Goal: Information Seeking & Learning: Find specific page/section

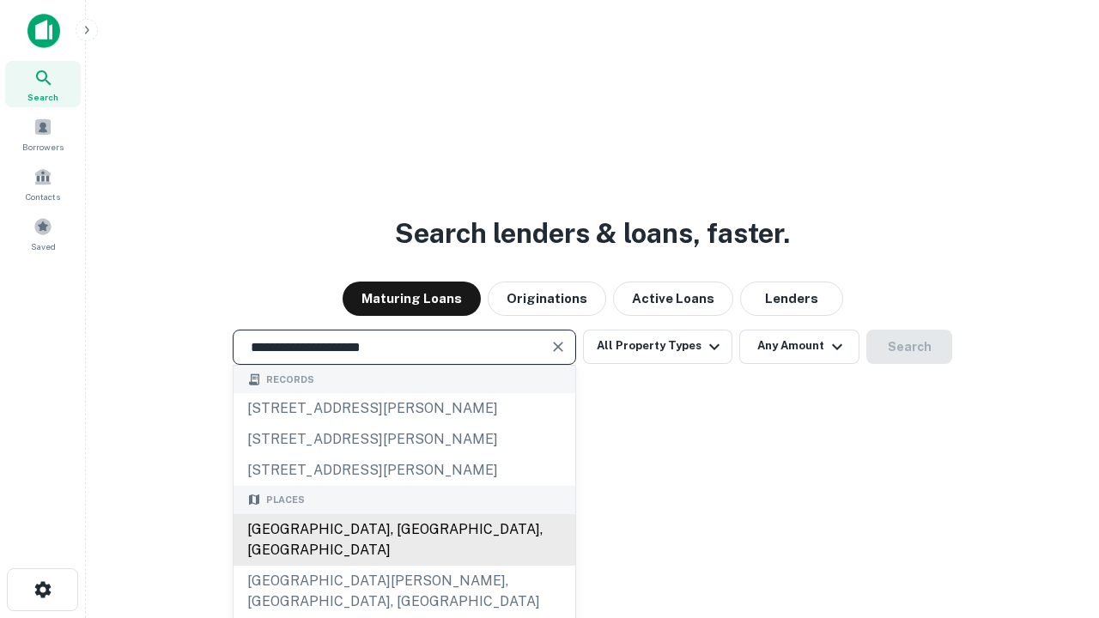
click at [404, 566] on div "[GEOGRAPHIC_DATA], [GEOGRAPHIC_DATA], [GEOGRAPHIC_DATA]" at bounding box center [405, 540] width 342 height 52
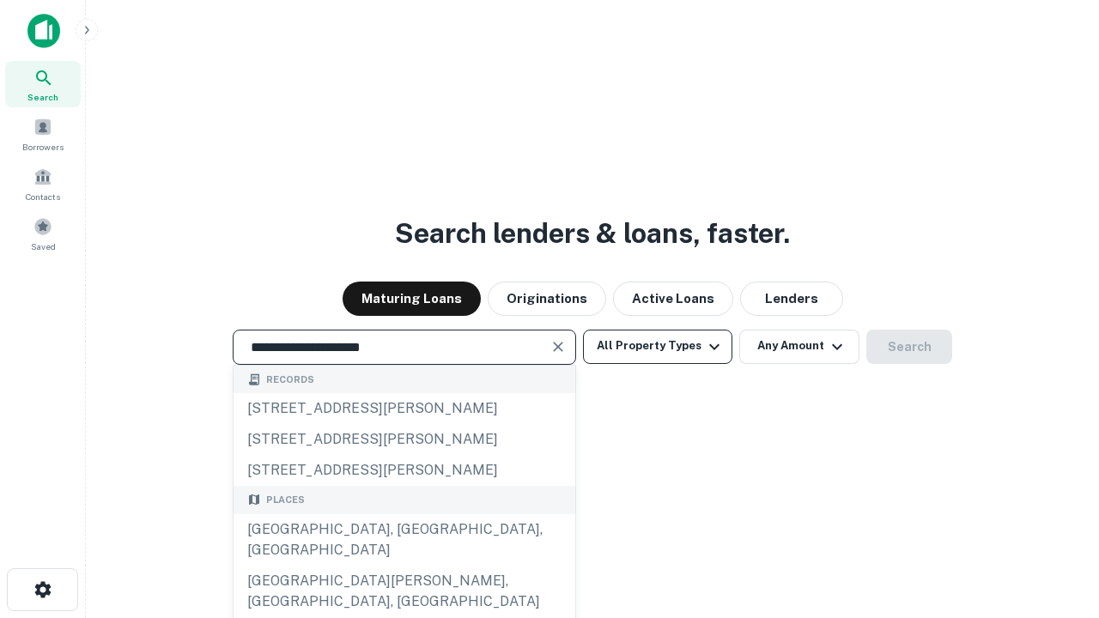
click at [658, 346] on button "All Property Types" at bounding box center [657, 347] width 149 height 34
type input "**********"
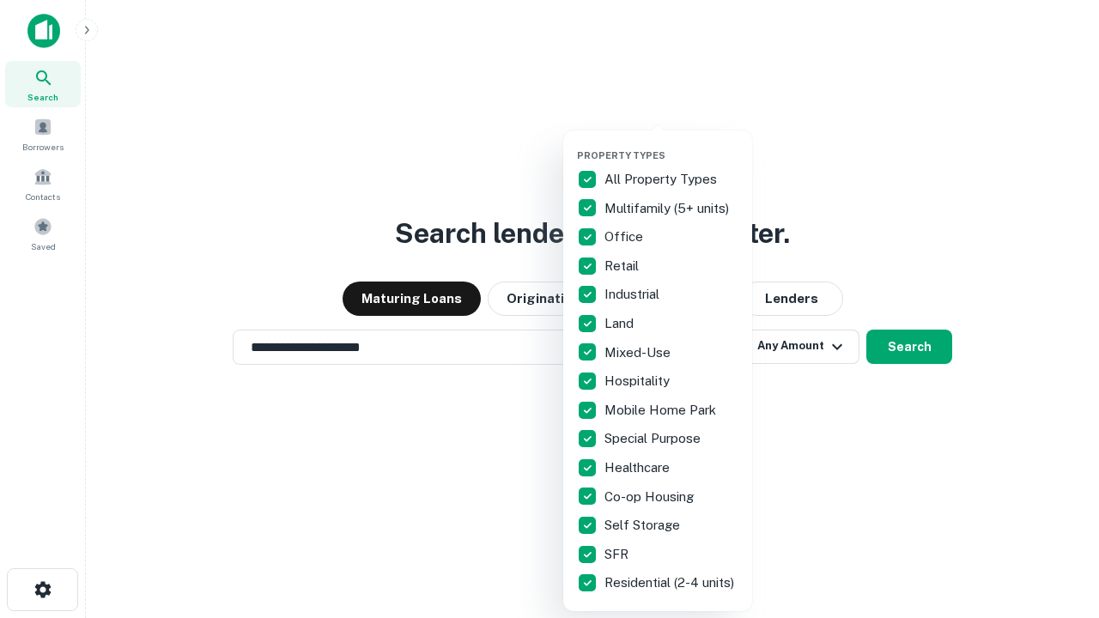
click at [671, 144] on button "button" at bounding box center [671, 144] width 189 height 1
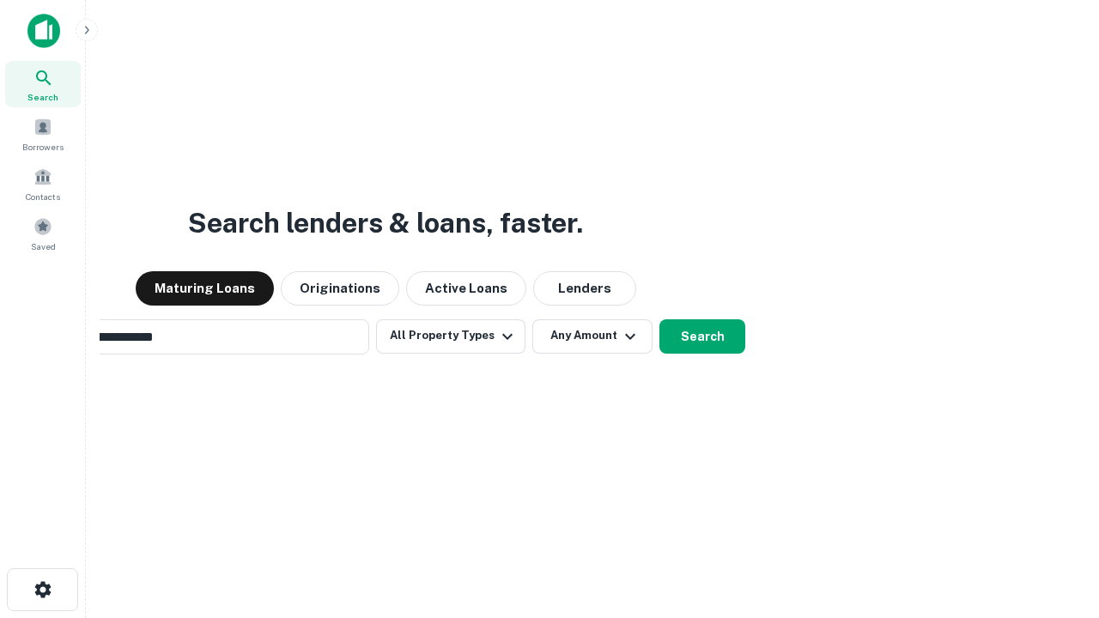
scroll to position [27, 0]
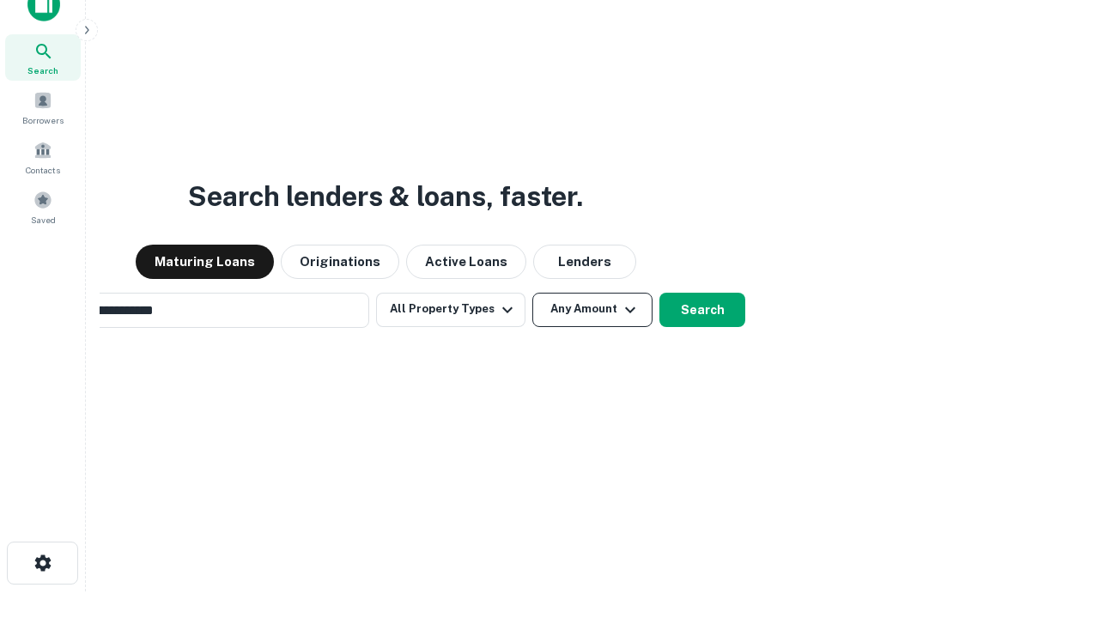
click at [532, 293] on button "Any Amount" at bounding box center [592, 310] width 120 height 34
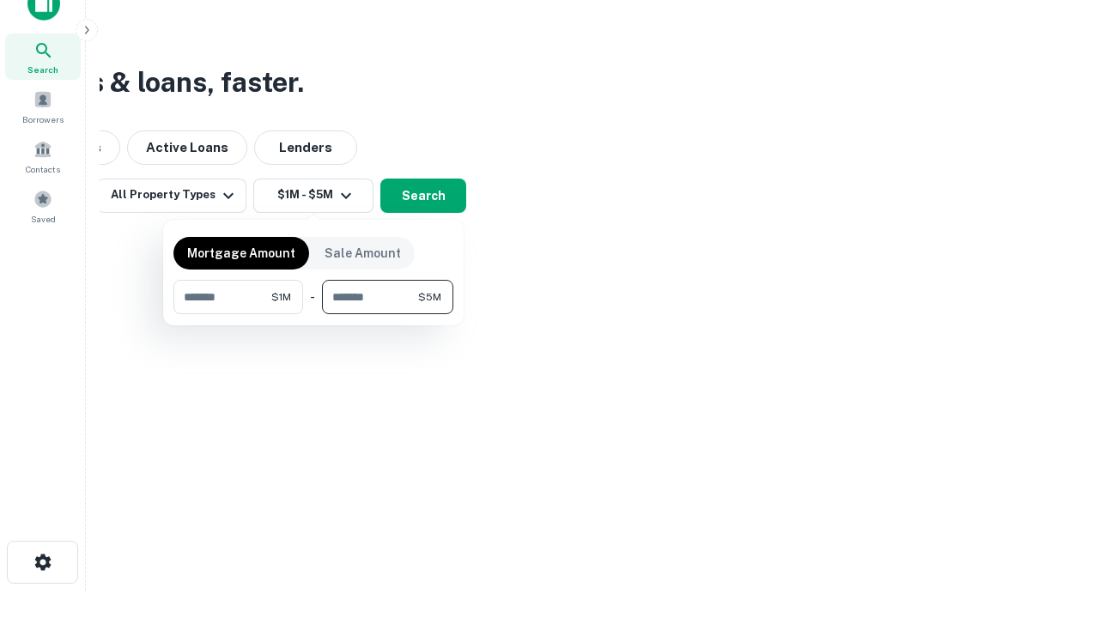
type input "*******"
click at [313, 314] on button "button" at bounding box center [313, 314] width 280 height 1
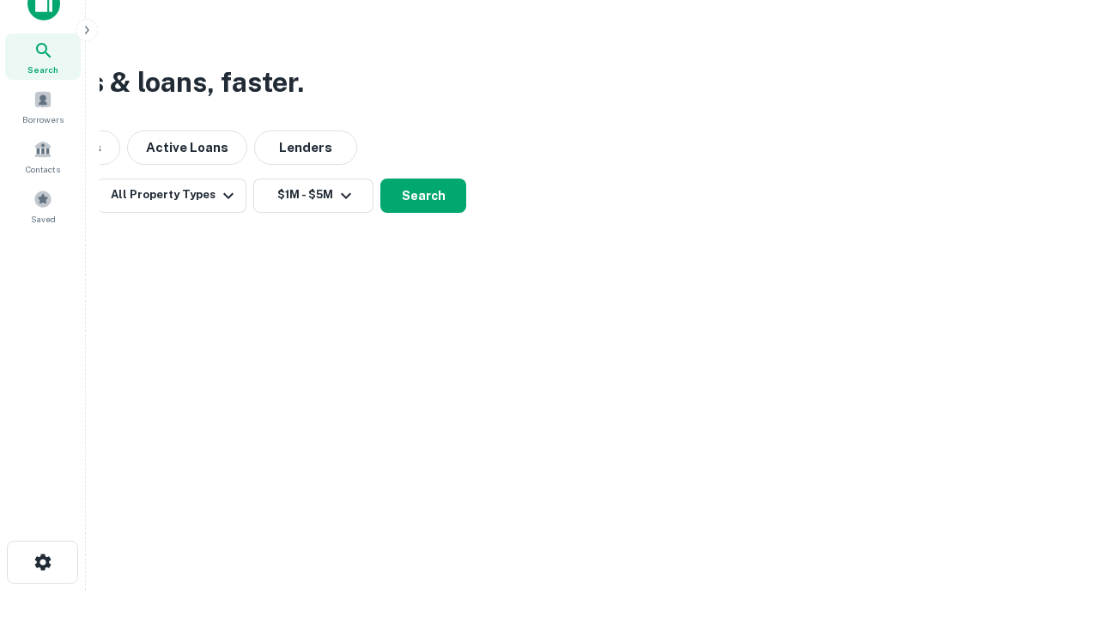
scroll to position [10, 317]
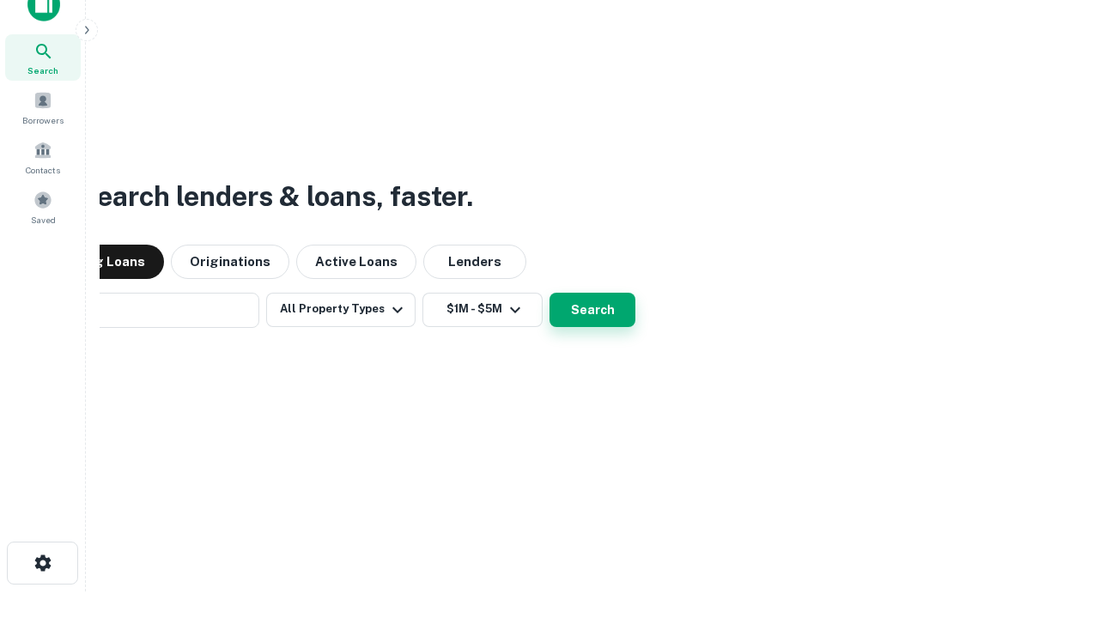
click at [550, 293] on button "Search" at bounding box center [593, 310] width 86 height 34
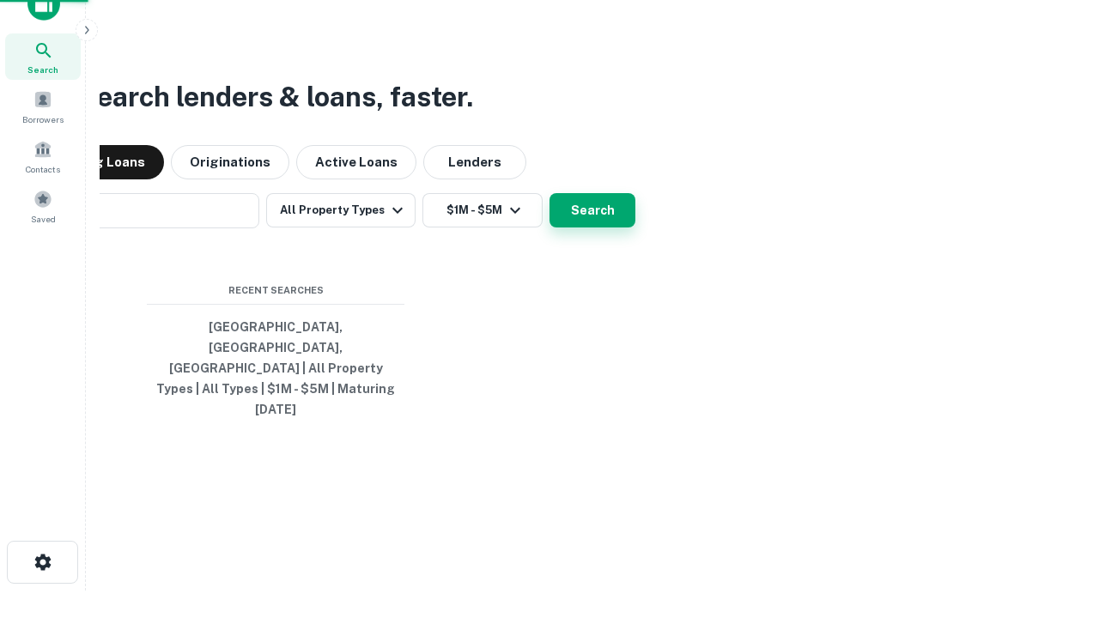
scroll to position [46, 486]
